Goal: Task Accomplishment & Management: Manage account settings

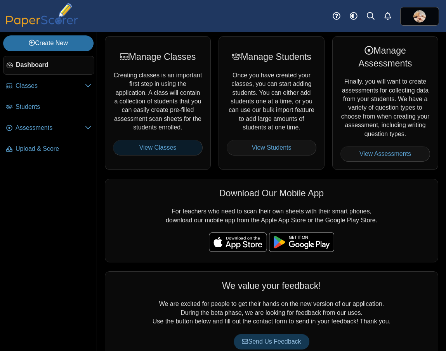
click at [150, 150] on link "View Classes" at bounding box center [158, 148] width 90 height 16
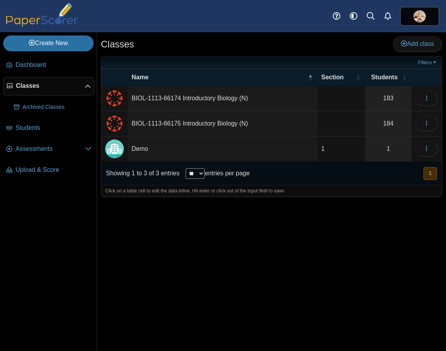
click at [136, 148] on td "Demo" at bounding box center [223, 148] width 190 height 25
click at [113, 148] on img "Locally created class" at bounding box center [114, 148] width 19 height 19
click at [82, 147] on span "Assessments" at bounding box center [51, 149] width 70 height 9
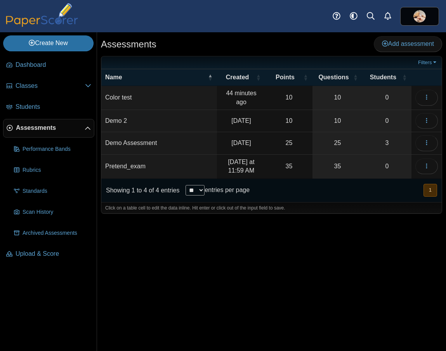
click at [140, 167] on td "Pretend_exam" at bounding box center [159, 167] width 116 height 24
click at [424, 168] on icon "button" at bounding box center [427, 166] width 6 height 6
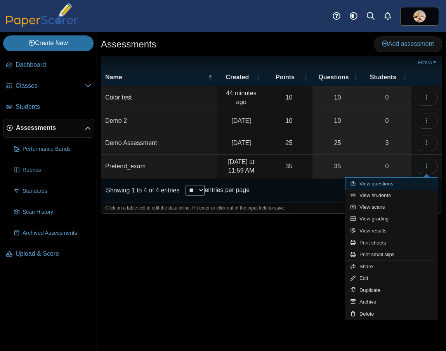
click at [403, 186] on link "View questions" at bounding box center [391, 184] width 93 height 12
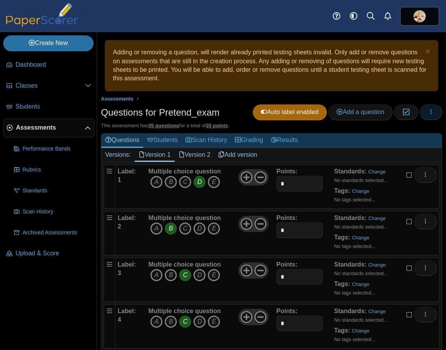
click at [428, 116] on button "button" at bounding box center [431, 113] width 23 height 16
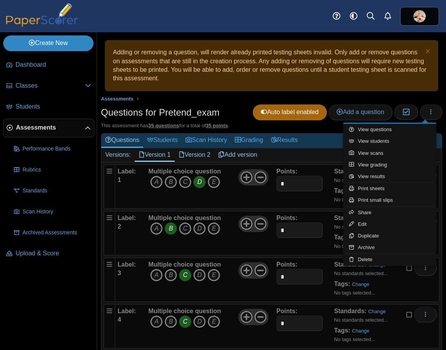
click at [74, 45] on link "Create New" at bounding box center [48, 43] width 91 height 16
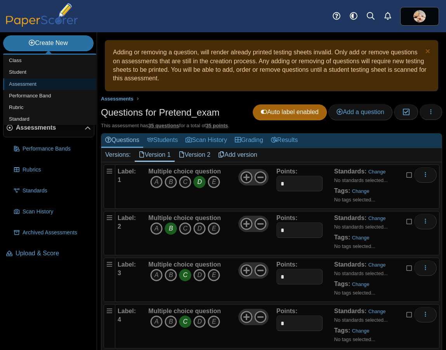
click at [44, 80] on link "Assessment" at bounding box center [49, 84] width 93 height 12
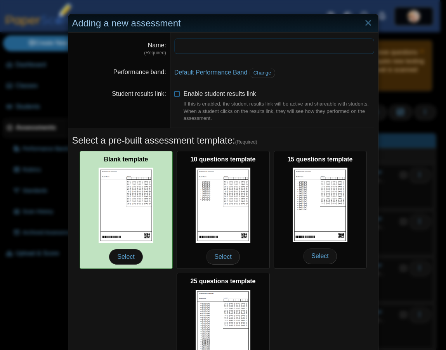
scroll to position [72, 0]
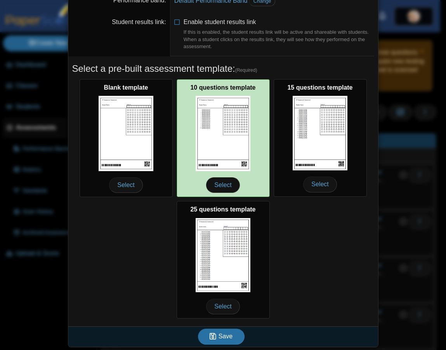
click at [214, 136] on img at bounding box center [223, 133] width 55 height 75
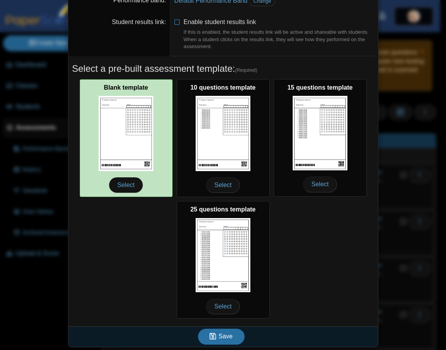
click at [114, 148] on img at bounding box center [126, 133] width 55 height 75
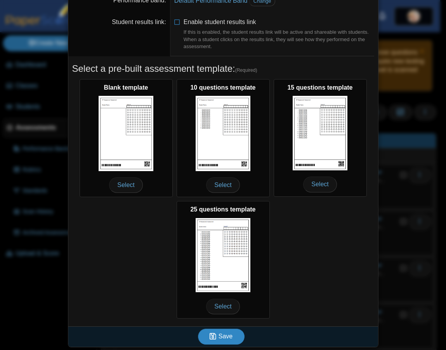
click at [221, 336] on span "Save" at bounding box center [226, 336] width 14 height 7
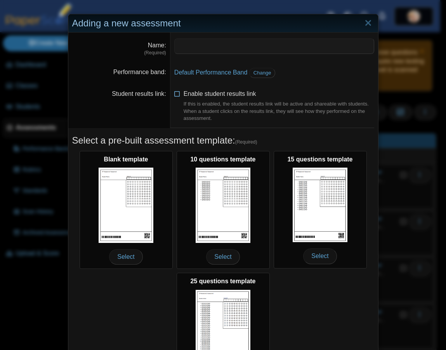
click at [174, 93] on icon at bounding box center [177, 92] width 6 height 5
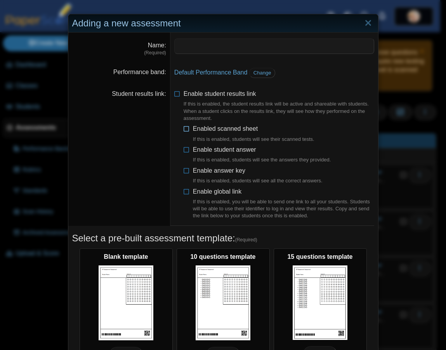
click at [184, 129] on icon at bounding box center [187, 127] width 6 height 5
click at [184, 150] on icon at bounding box center [187, 148] width 6 height 5
click at [184, 169] on icon at bounding box center [187, 169] width 6 height 5
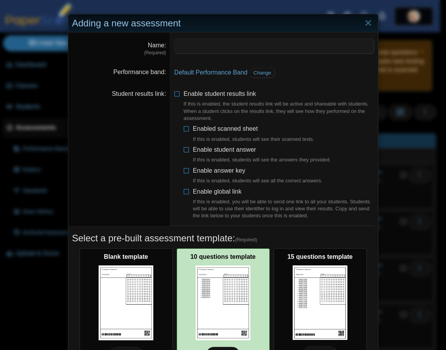
click at [240, 280] on img at bounding box center [223, 303] width 55 height 75
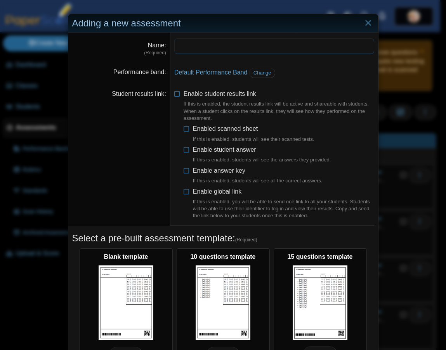
click at [208, 45] on input "Name" at bounding box center [274, 46] width 200 height 16
type input "*"
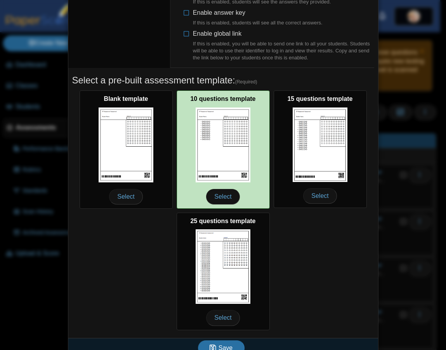
scroll to position [168, 0]
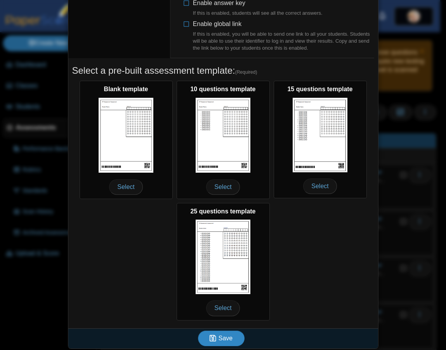
type input "**********"
click at [223, 335] on span "Save" at bounding box center [226, 338] width 14 height 7
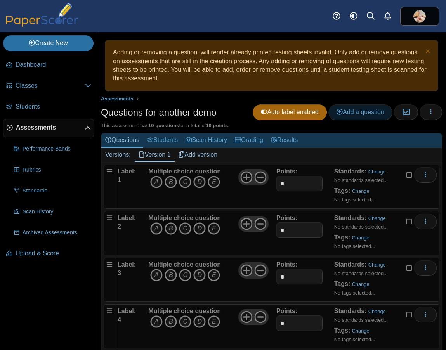
click at [371, 116] on link "Add a question" at bounding box center [361, 113] width 64 height 16
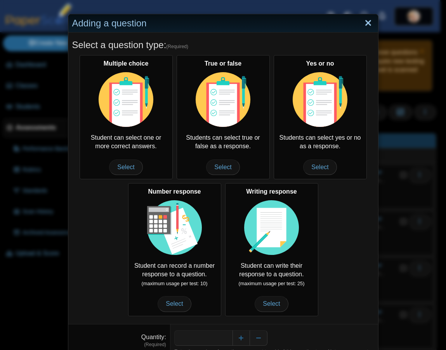
click at [368, 23] on link "Close" at bounding box center [368, 23] width 12 height 13
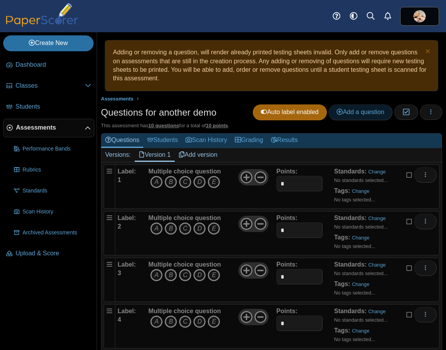
click at [361, 112] on span "Add a question" at bounding box center [361, 112] width 48 height 7
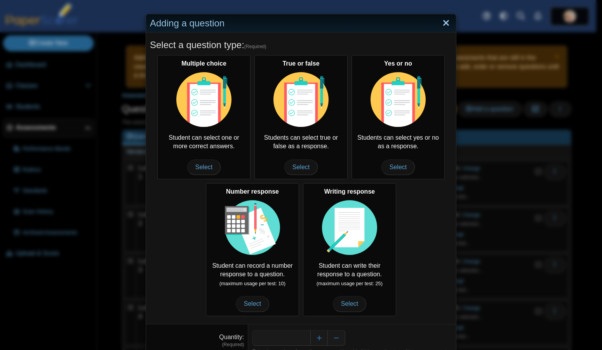
click at [443, 22] on link "Close" at bounding box center [446, 23] width 12 height 13
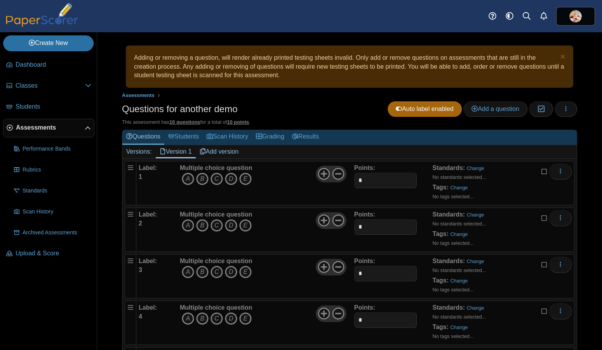
click at [89, 129] on icon at bounding box center [88, 128] width 6 height 6
click at [89, 129] on icon at bounding box center [88, 127] width 6 height 6
click at [47, 127] on span "Assessments" at bounding box center [50, 128] width 69 height 9
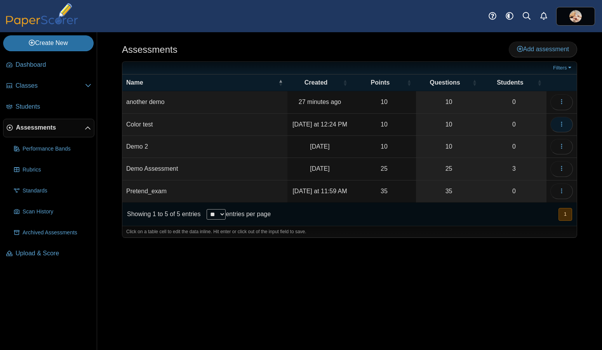
click at [556, 120] on button "button" at bounding box center [561, 125] width 23 height 16
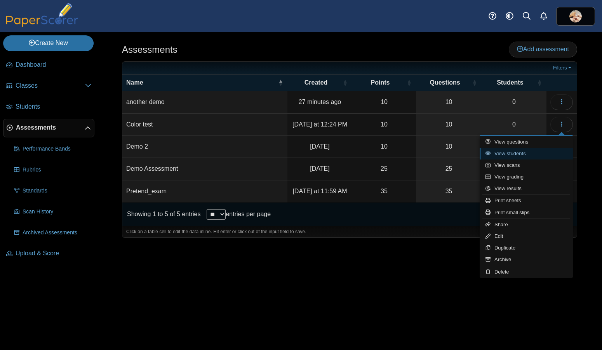
click at [521, 150] on link "View students" at bounding box center [526, 154] width 93 height 12
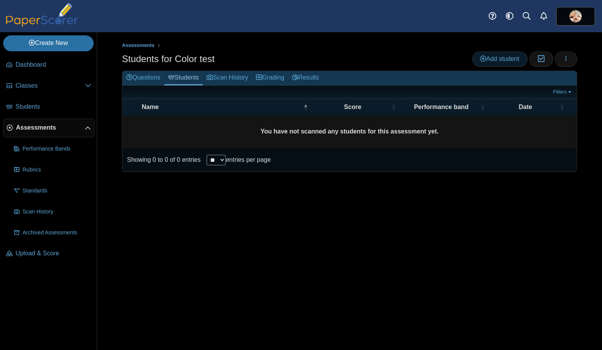
click at [509, 59] on span "Add student" at bounding box center [499, 59] width 39 height 7
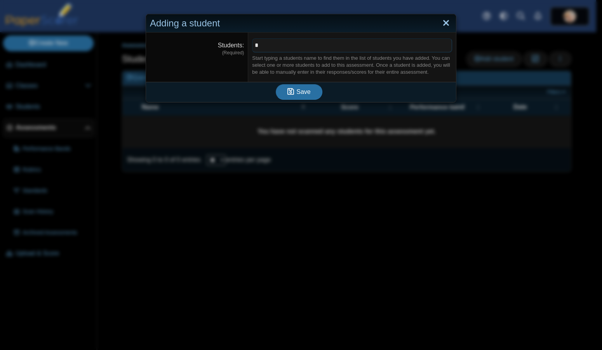
click at [445, 24] on link "Close" at bounding box center [446, 23] width 12 height 13
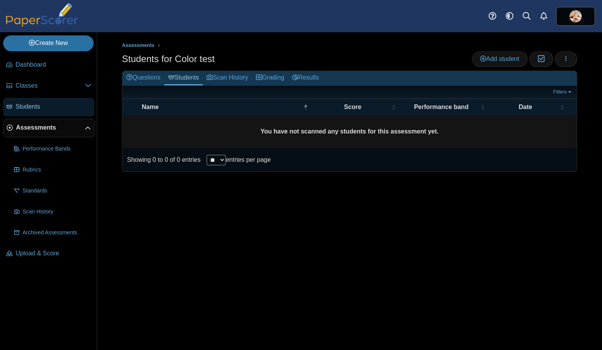
click at [37, 105] on span "Students" at bounding box center [54, 107] width 76 height 9
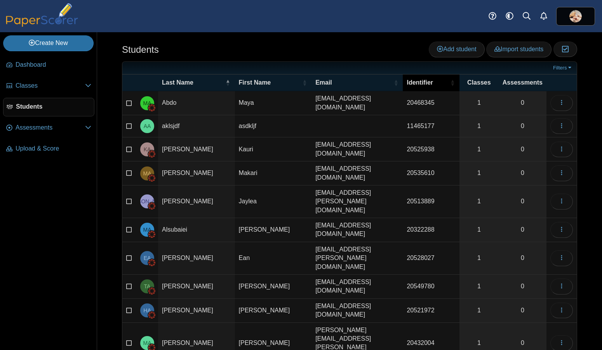
click at [450, 82] on span "\a Identifier\a : Activate to sort" at bounding box center [452, 83] width 5 height 16
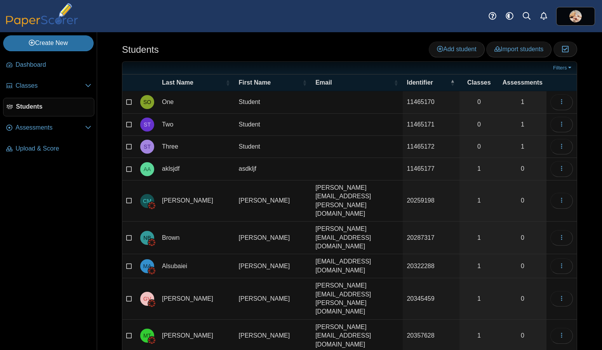
scroll to position [7, 0]
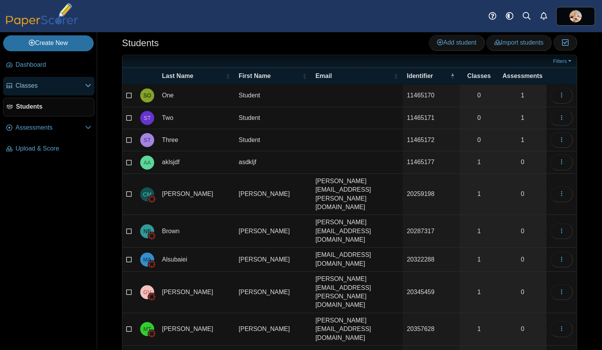
click at [33, 83] on span "Classes" at bounding box center [51, 86] width 70 height 9
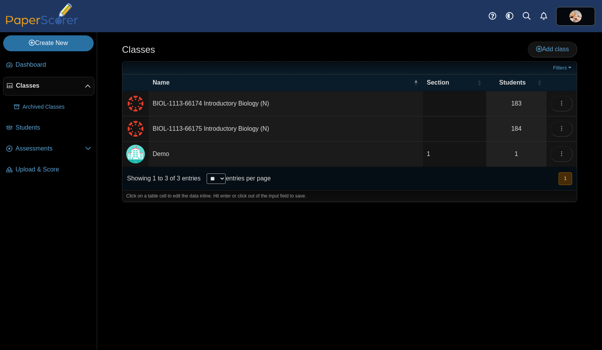
click at [157, 155] on td "Demo" at bounding box center [286, 154] width 274 height 25
click at [559, 156] on icon "button" at bounding box center [562, 154] width 6 height 6
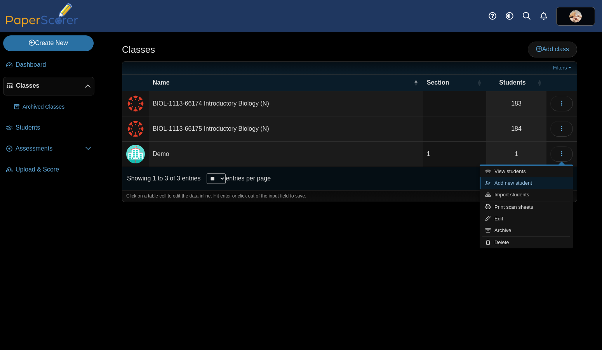
click at [529, 180] on link "Add new student" at bounding box center [526, 184] width 93 height 12
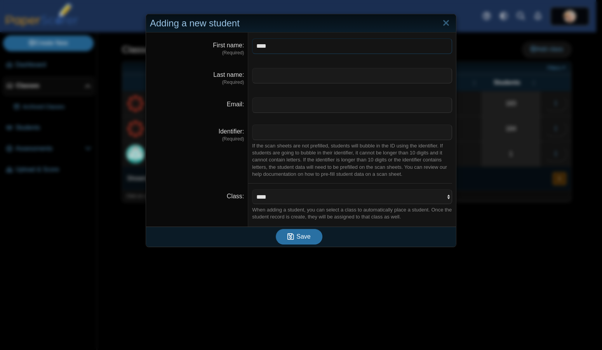
type input "****"
type input "********"
click at [303, 237] on span "Save" at bounding box center [303, 236] width 14 height 7
